Goal: Find specific page/section: Locate a particular part of the current website

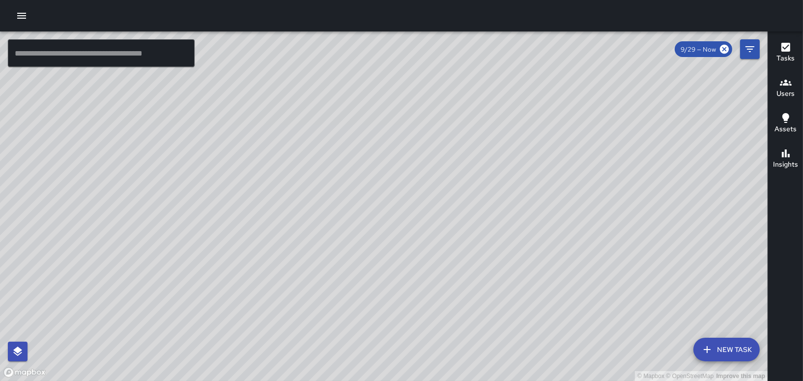
drag, startPoint x: 549, startPoint y: 286, endPoint x: 680, endPoint y: 79, distance: 244.6
click at [680, 79] on div "© Mapbox © OpenStreetMap Improve this map" at bounding box center [384, 206] width 768 height 350
drag, startPoint x: 481, startPoint y: 317, endPoint x: 475, endPoint y: 178, distance: 138.7
click at [475, 178] on div "© Mapbox © OpenStreetMap Improve this map" at bounding box center [384, 206] width 768 height 350
drag, startPoint x: 515, startPoint y: 218, endPoint x: 405, endPoint y: 368, distance: 186.0
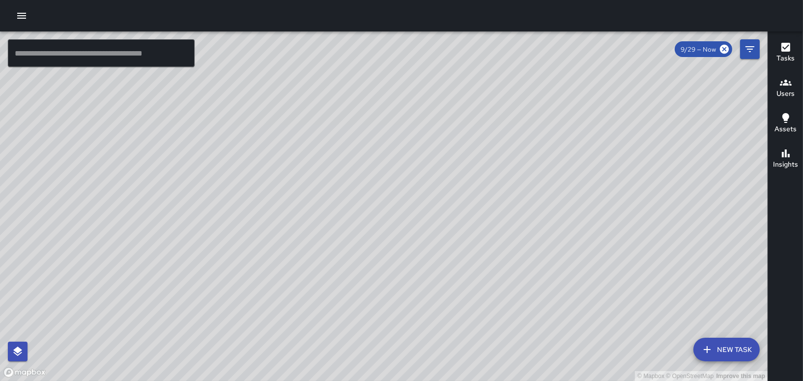
click at [406, 368] on div "© Mapbox © OpenStreetMap Improve this map" at bounding box center [384, 206] width 768 height 350
drag, startPoint x: 515, startPoint y: 316, endPoint x: 519, endPoint y: 244, distance: 71.9
click at [519, 244] on div "© Mapbox © OpenStreetMap Improve this map" at bounding box center [384, 206] width 768 height 350
drag, startPoint x: 491, startPoint y: 278, endPoint x: 552, endPoint y: 179, distance: 116.1
drag, startPoint x: 497, startPoint y: 307, endPoint x: 514, endPoint y: 205, distance: 103.5
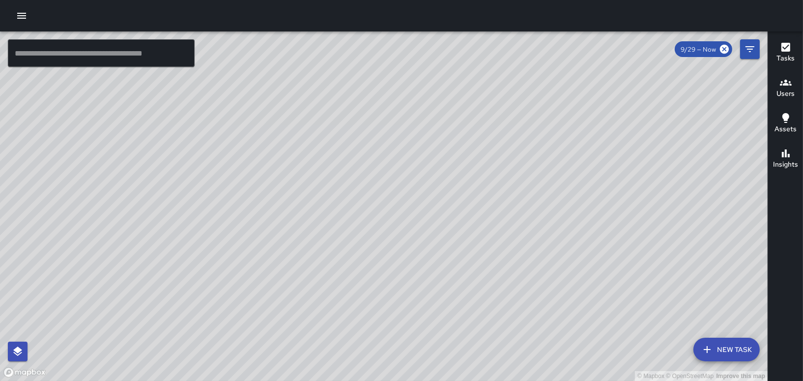
click at [514, 205] on div "© Mapbox © OpenStreetMap Improve this map" at bounding box center [384, 206] width 768 height 350
drag, startPoint x: 582, startPoint y: 364, endPoint x: 518, endPoint y: 83, distance: 288.0
click at [518, 83] on div "© Mapbox © OpenStreetMap Improve this map" at bounding box center [384, 206] width 768 height 350
drag, startPoint x: 495, startPoint y: 333, endPoint x: 501, endPoint y: 402, distance: 69.2
click at [501, 380] on html "© Mapbox © OpenStreetMap Improve this map ​ New Task 9/29 — Now Map Layers Task…" at bounding box center [401, 190] width 803 height 381
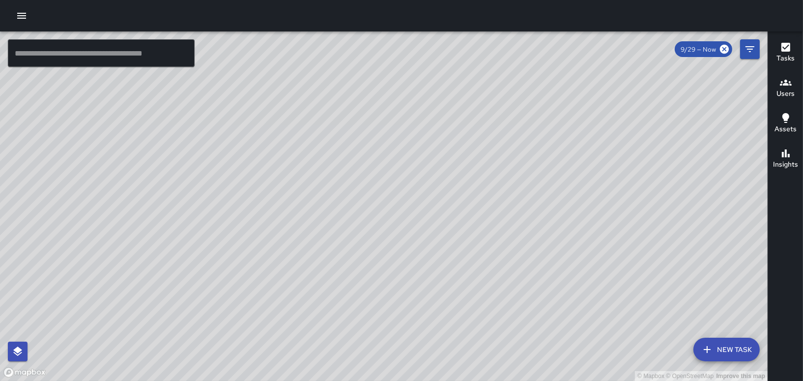
click at [537, 380] on html "© Mapbox © OpenStreetMap Improve this map ​ New Task 9/29 — Now Map Layers Task…" at bounding box center [401, 190] width 803 height 381
drag, startPoint x: 549, startPoint y: 362, endPoint x: 610, endPoint y: 400, distance: 71.9
click at [610, 380] on html "© Mapbox © OpenStreetMap Improve this map ​ New Task 9/29 — Now Map Layers Task…" at bounding box center [401, 190] width 803 height 381
drag, startPoint x: 540, startPoint y: 186, endPoint x: 495, endPoint y: 176, distance: 46.3
click at [536, 307] on div "© Mapbox © OpenStreetMap Improve this map" at bounding box center [384, 206] width 768 height 350
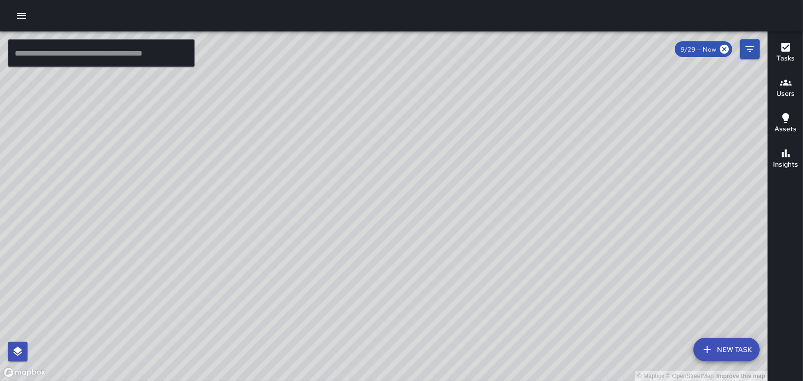
drag, startPoint x: 487, startPoint y: 108, endPoint x: 459, endPoint y: 193, distance: 89.7
click at [435, 302] on div "© Mapbox © OpenStreetMap Improve this map" at bounding box center [384, 206] width 768 height 350
drag, startPoint x: 438, startPoint y: 215, endPoint x: 436, endPoint y: 271, distance: 56.1
click at [436, 271] on div "© Mapbox © OpenStreetMap Improve this map" at bounding box center [384, 206] width 768 height 350
drag, startPoint x: 515, startPoint y: 219, endPoint x: 484, endPoint y: 401, distance: 184.6
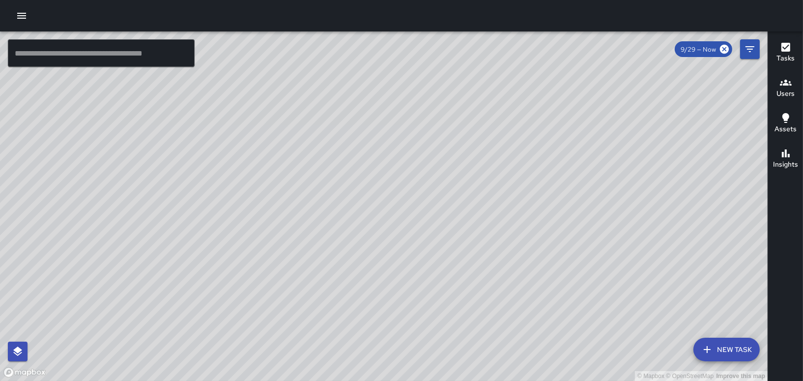
click at [484, 380] on html "© Mapbox © OpenStreetMap Improve this map ​ New Task 9/29 — Now Map Layers Task…" at bounding box center [401, 190] width 803 height 381
drag, startPoint x: 540, startPoint y: 315, endPoint x: 388, endPoint y: 227, distance: 175.3
click at [388, 227] on div "© Mapbox © OpenStreetMap Improve this map" at bounding box center [384, 206] width 768 height 350
drag, startPoint x: 507, startPoint y: 216, endPoint x: 492, endPoint y: 270, distance: 56.0
click at [492, 270] on div "© Mapbox © OpenStreetMap Improve this map" at bounding box center [384, 206] width 768 height 350
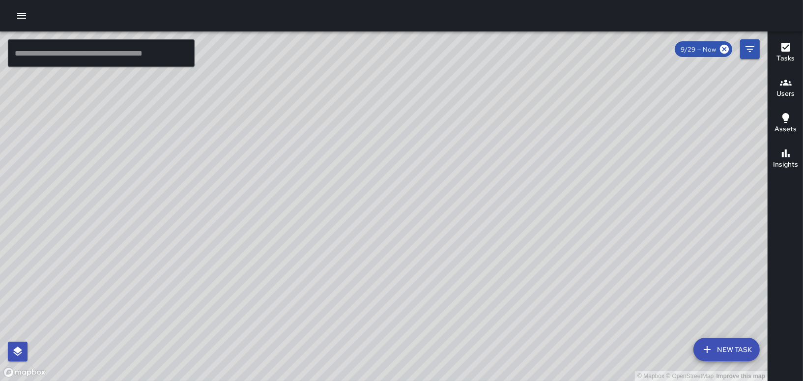
drag, startPoint x: 545, startPoint y: 238, endPoint x: 8, endPoint y: 300, distance: 540.8
click at [4, 301] on div "© Mapbox © OpenStreetMap Improve this map" at bounding box center [384, 206] width 768 height 350
drag, startPoint x: 275, startPoint y: 195, endPoint x: 361, endPoint y: 169, distance: 90.5
click at [362, 380] on html "© Mapbox © OpenStreetMap Improve this map ​ New Task 9/29 — Now Map Layers Task…" at bounding box center [401, 190] width 803 height 381
drag, startPoint x: 362, startPoint y: 180, endPoint x: 422, endPoint y: 372, distance: 201.0
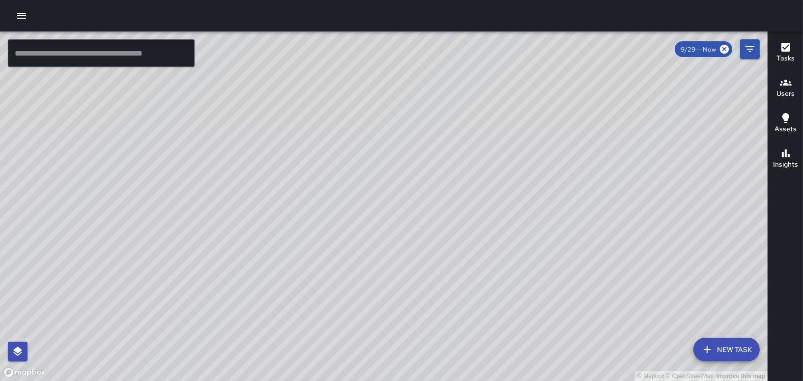
click at [433, 380] on html "© Mapbox © OpenStreetMap Improve this map ​ New Task 9/29 — Now Map Layers Task…" at bounding box center [401, 190] width 803 height 381
drag, startPoint x: 376, startPoint y: 369, endPoint x: 422, endPoint y: 400, distance: 55.6
click at [422, 380] on html "© Mapbox © OpenStreetMap Improve this map ​ New Task 9/29 — Now Map Layers Task…" at bounding box center [401, 190] width 803 height 381
drag, startPoint x: 491, startPoint y: 192, endPoint x: 510, endPoint y: 402, distance: 211.3
click at [510, 380] on html "© Mapbox © OpenStreetMap Improve this map ​ New Task 9/29 — Now Map Layers Task…" at bounding box center [401, 190] width 803 height 381
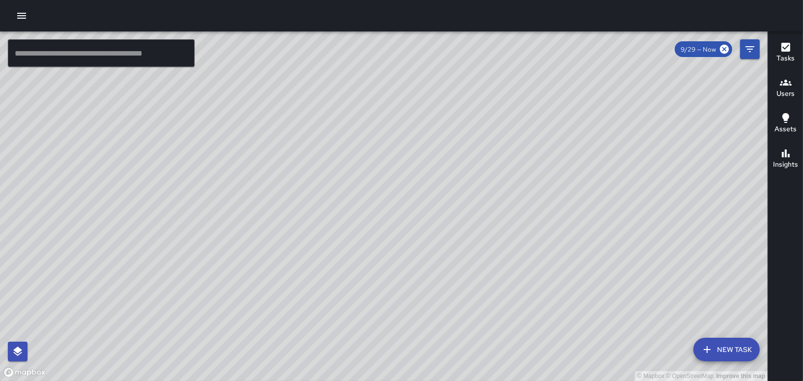
drag, startPoint x: 343, startPoint y: 266, endPoint x: 766, endPoint y: 292, distance: 424.1
click at [766, 292] on div "© Mapbox © OpenStreetMap Improve this map" at bounding box center [384, 206] width 768 height 350
drag, startPoint x: 400, startPoint y: 265, endPoint x: 763, endPoint y: -51, distance: 481.9
click at [763, 0] on html "© Mapbox © OpenStreetMap Improve this map ​ New Task 9/29 — Now Map Layers Task…" at bounding box center [401, 190] width 803 height 381
drag, startPoint x: 447, startPoint y: 159, endPoint x: 632, endPoint y: 137, distance: 186.2
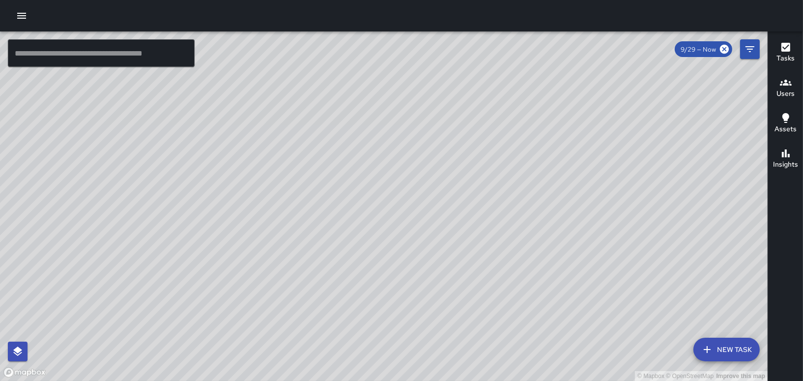
click at [632, 137] on div "© Mapbox © OpenStreetMap Improve this map" at bounding box center [384, 206] width 768 height 350
drag, startPoint x: 426, startPoint y: 214, endPoint x: 562, endPoint y: 392, distance: 224.8
click at [562, 380] on html "© Mapbox © OpenStreetMap Improve this map ​ New Task 9/29 — Now Map Layers Task…" at bounding box center [401, 190] width 803 height 381
